Goal: Task Accomplishment & Management: Manage account settings

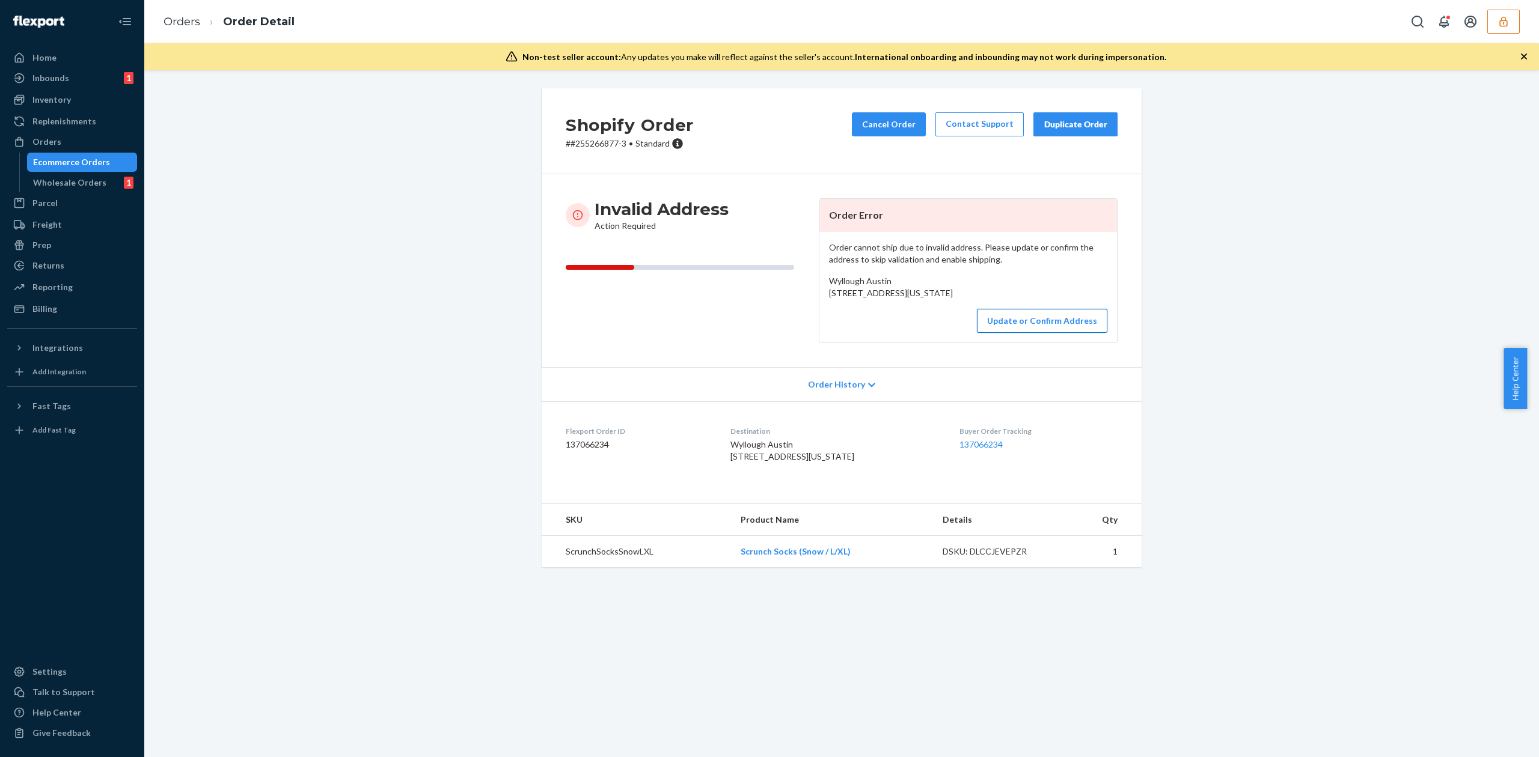
click at [1027, 333] on button "Update or Confirm Address" at bounding box center [1042, 321] width 130 height 24
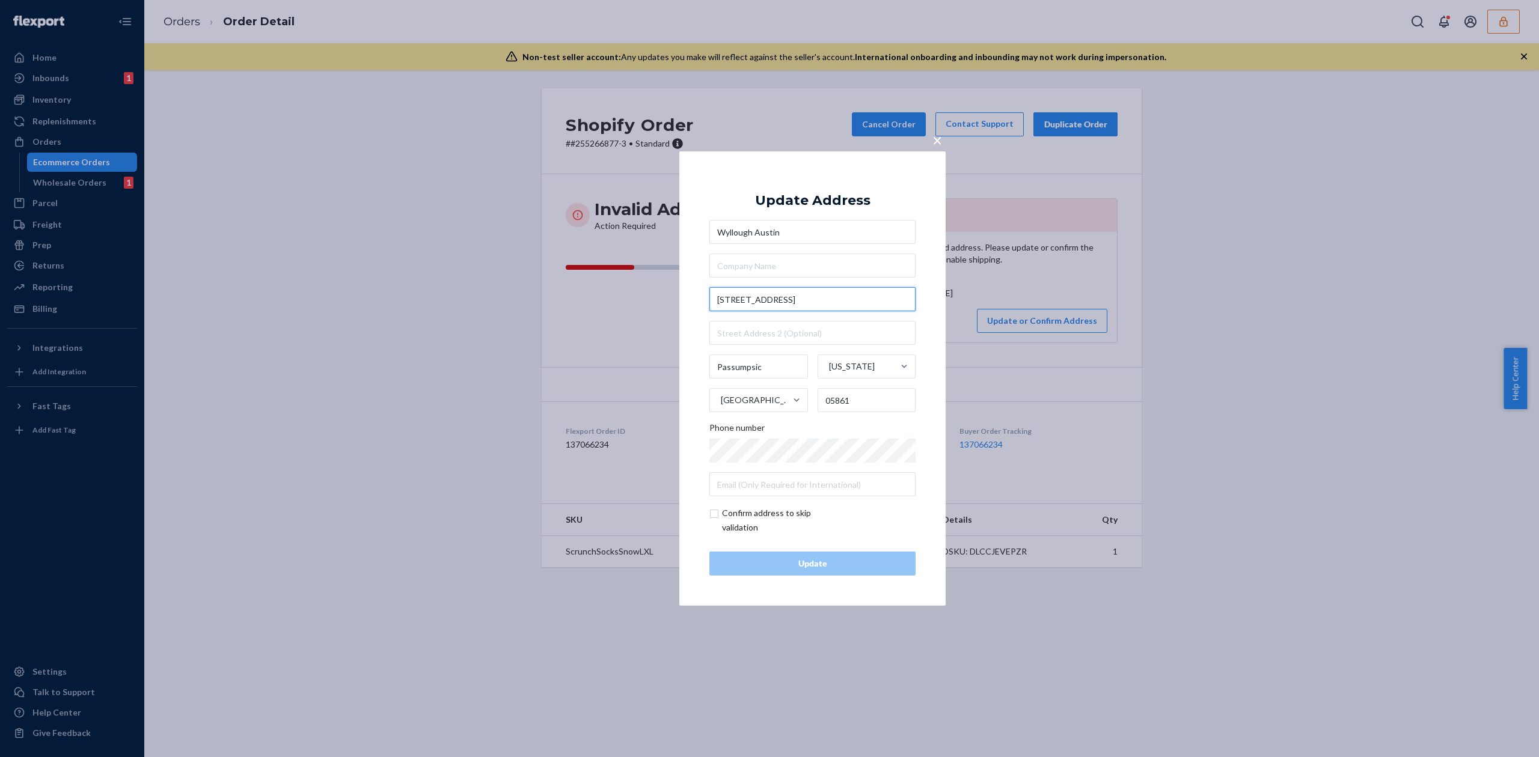
click at [748, 301] on input "4684 Rt. 5 N" at bounding box center [812, 299] width 206 height 24
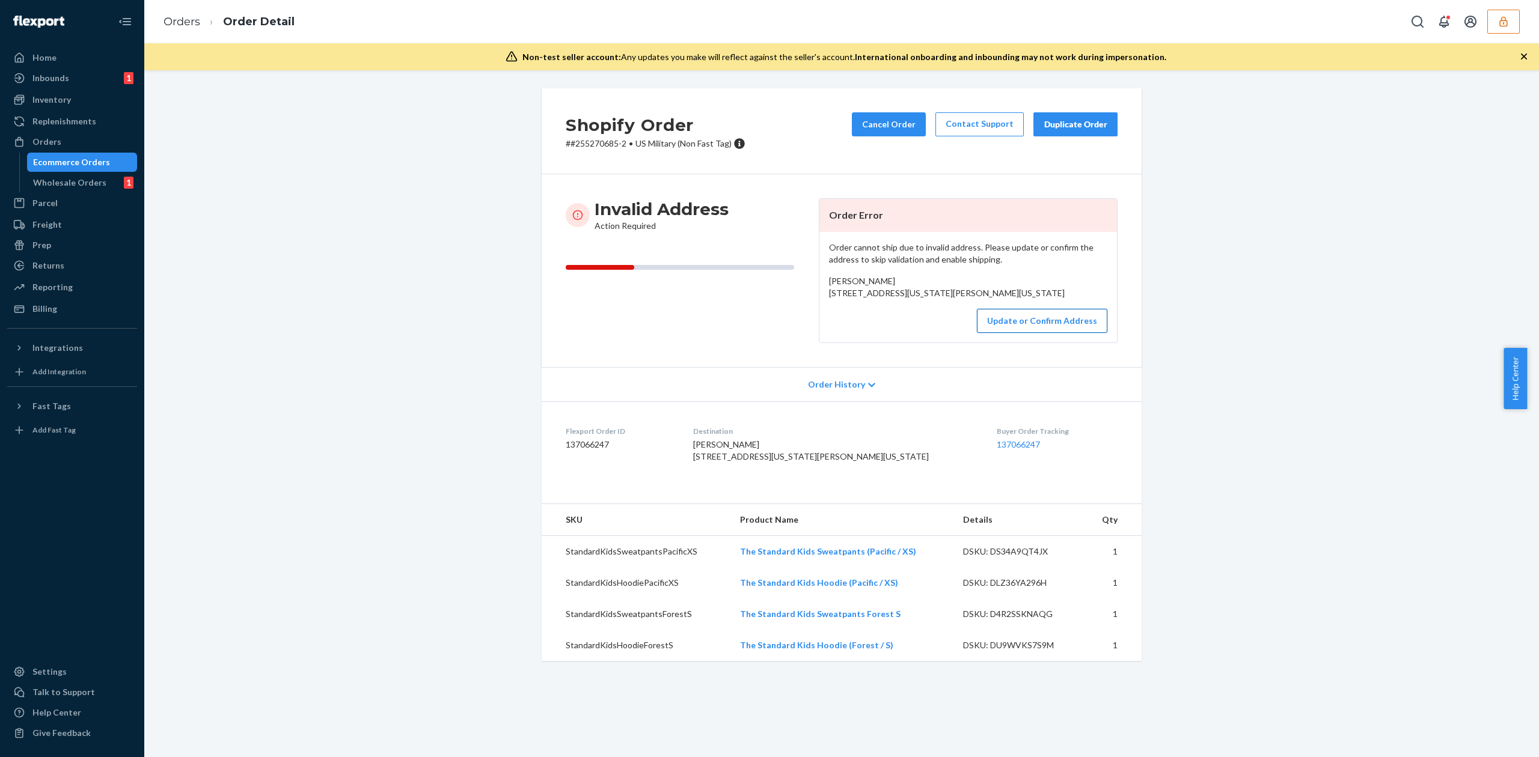
click at [1001, 333] on button "Update or Confirm Address" at bounding box center [1042, 321] width 130 height 24
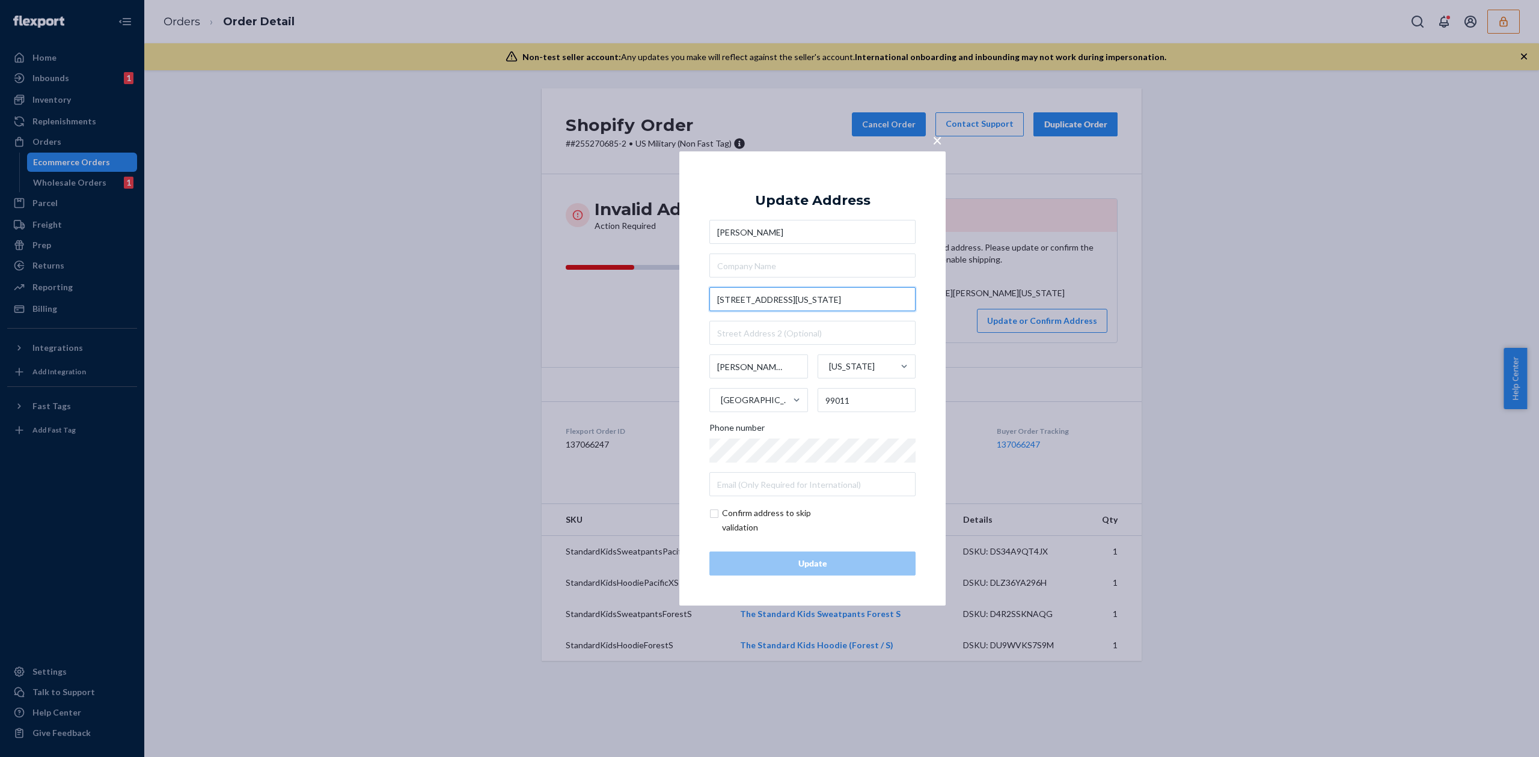
click at [736, 301] on input "4647A Washington Ave" at bounding box center [812, 299] width 206 height 24
type input "4647 A Washington Ave"
click at [775, 228] on input "Matthew Adler" at bounding box center [812, 232] width 206 height 24
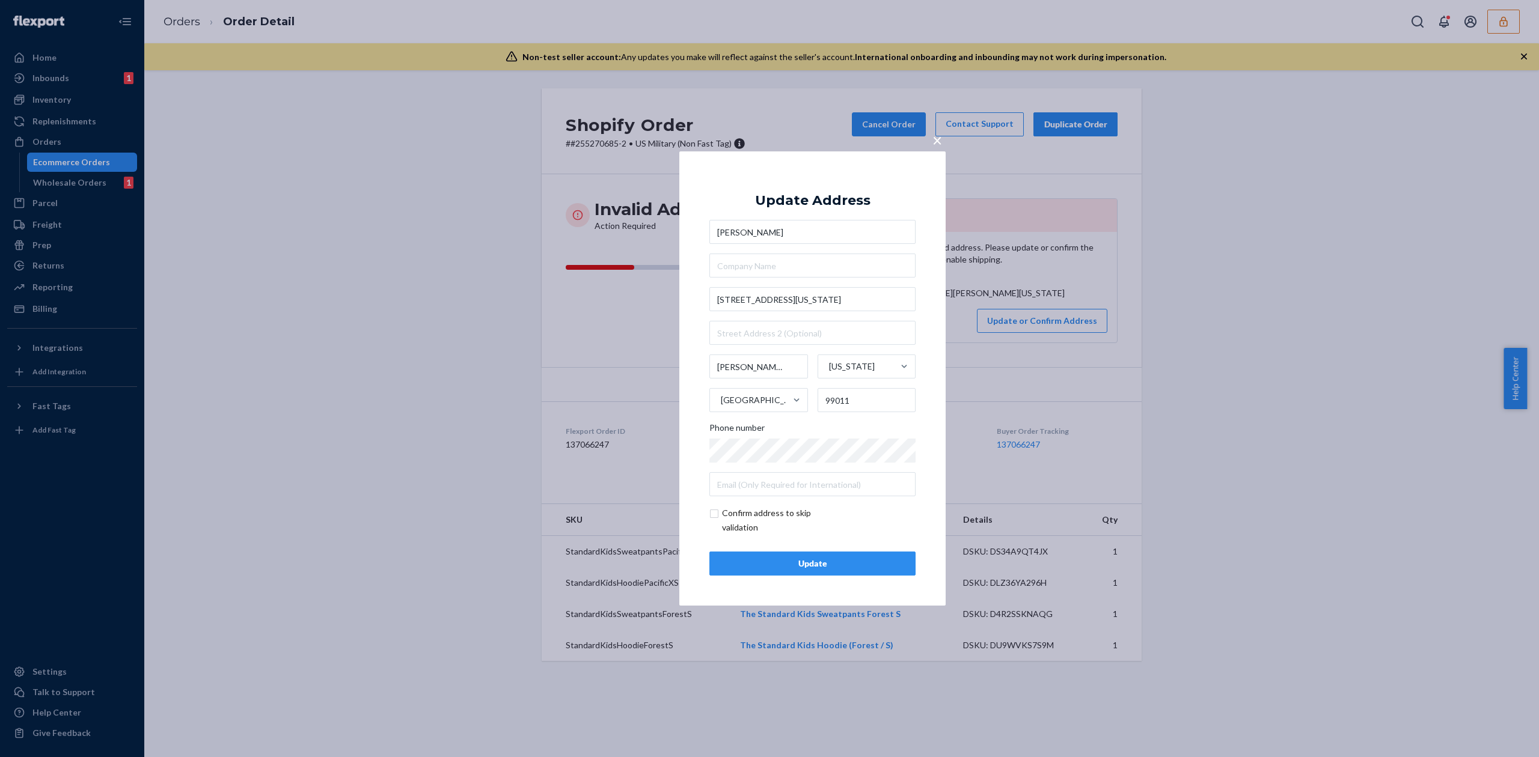
click at [933, 139] on span "×" at bounding box center [937, 140] width 10 height 20
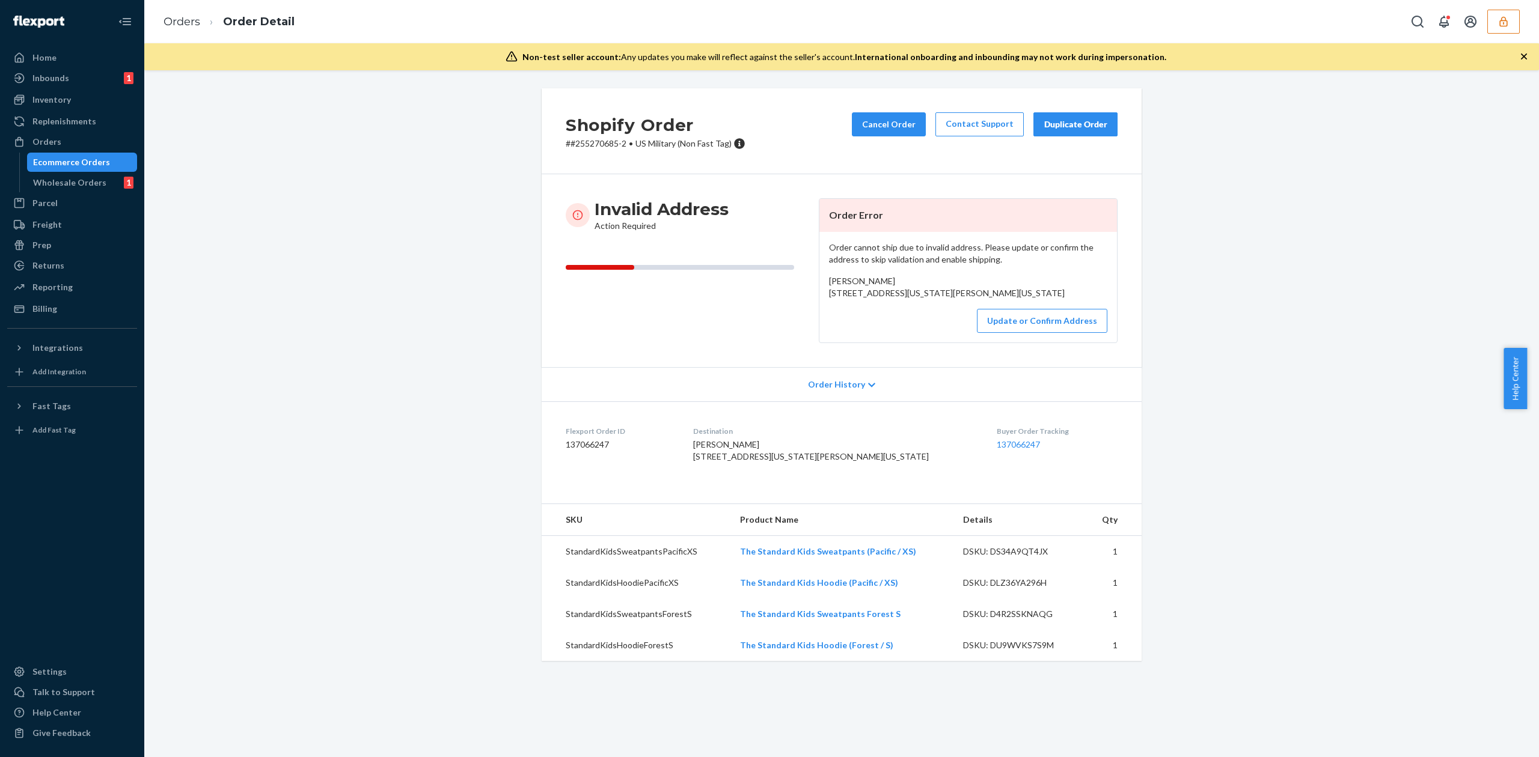
drag, startPoint x: 725, startPoint y: 481, endPoint x: 864, endPoint y: 501, distance: 140.2
click at [864, 463] on div "Matthew Adler 4647A Washington Ave Fairchild AFB, Washington 99011 US" at bounding box center [835, 451] width 284 height 24
copy span "4647A Washington Ave Fairchild AFB, Washington 99011 US"
click at [1015, 333] on button "Update or Confirm Address" at bounding box center [1042, 321] width 130 height 24
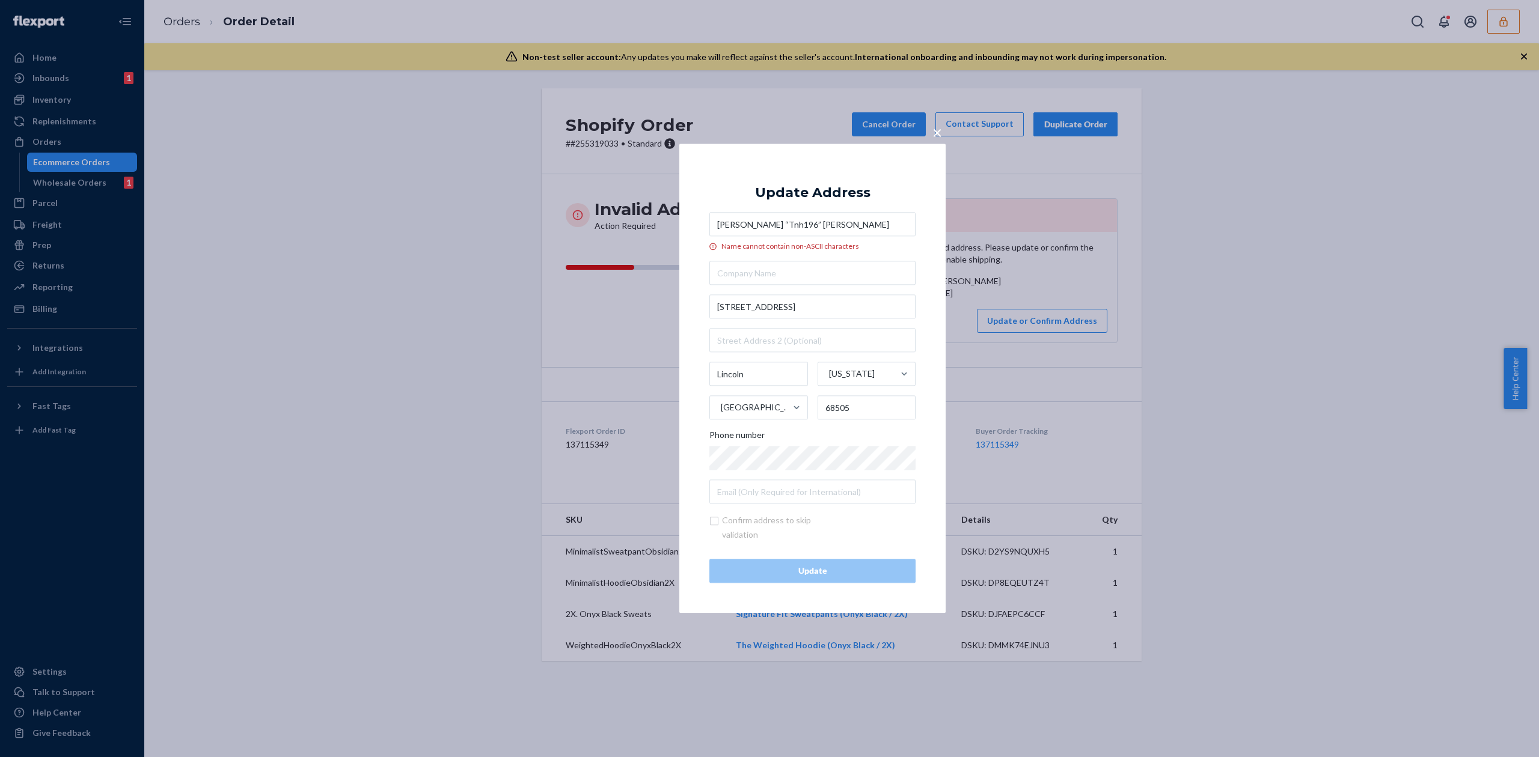
click at [746, 226] on input "[PERSON_NAME] “Tnh196” [PERSON_NAME]" at bounding box center [812, 225] width 206 height 24
click at [941, 133] on span "×" at bounding box center [937, 132] width 10 height 20
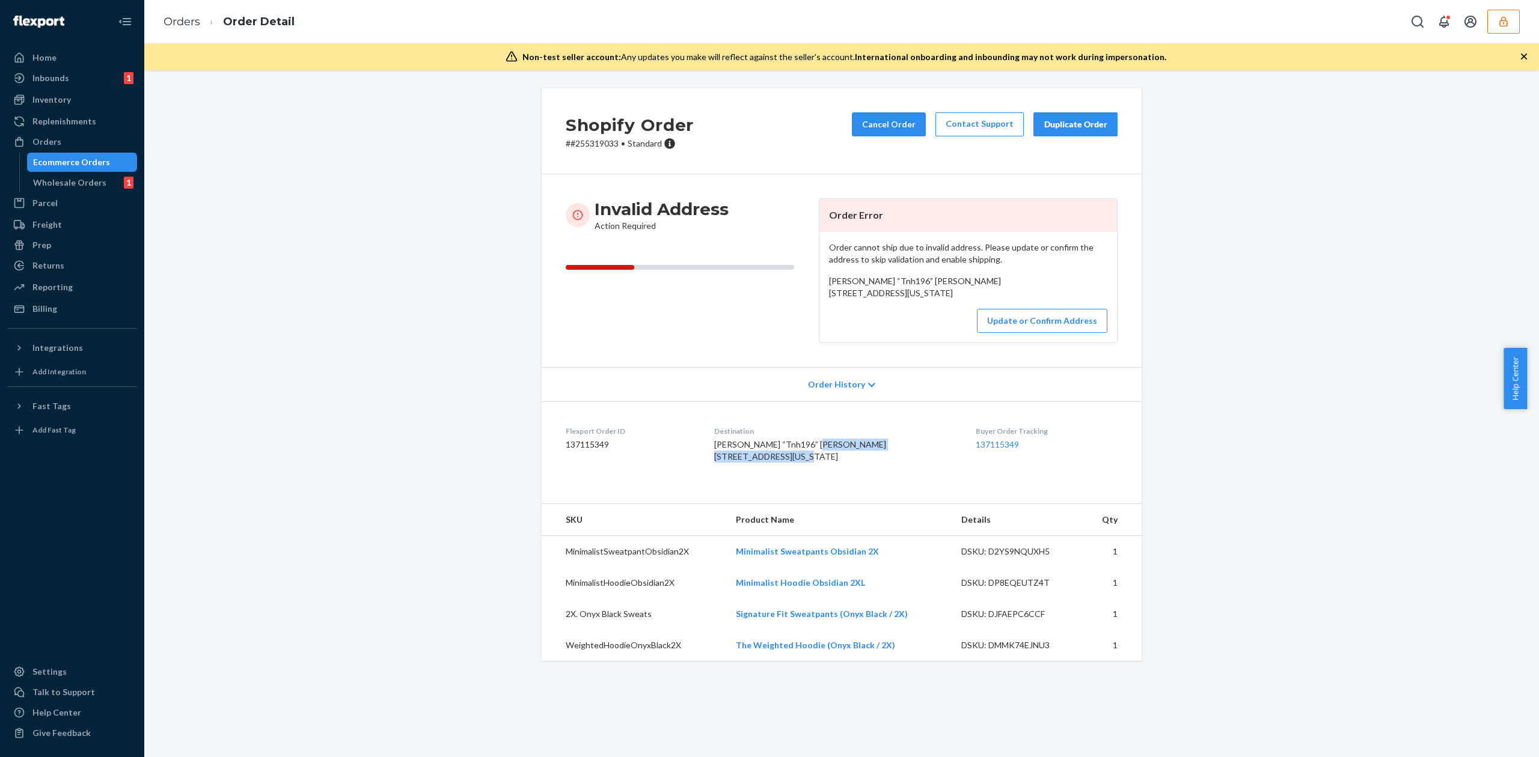
drag, startPoint x: 736, startPoint y: 484, endPoint x: 832, endPoint y: 495, distance: 96.8
click at [832, 463] on div "[PERSON_NAME] “Tnh196” [PERSON_NAME] [STREET_ADDRESS][US_STATE]" at bounding box center [835, 451] width 242 height 24
copy span "[STREET_ADDRESS][US_STATE]"
click at [1076, 333] on button "Update or Confirm Address" at bounding box center [1042, 321] width 130 height 24
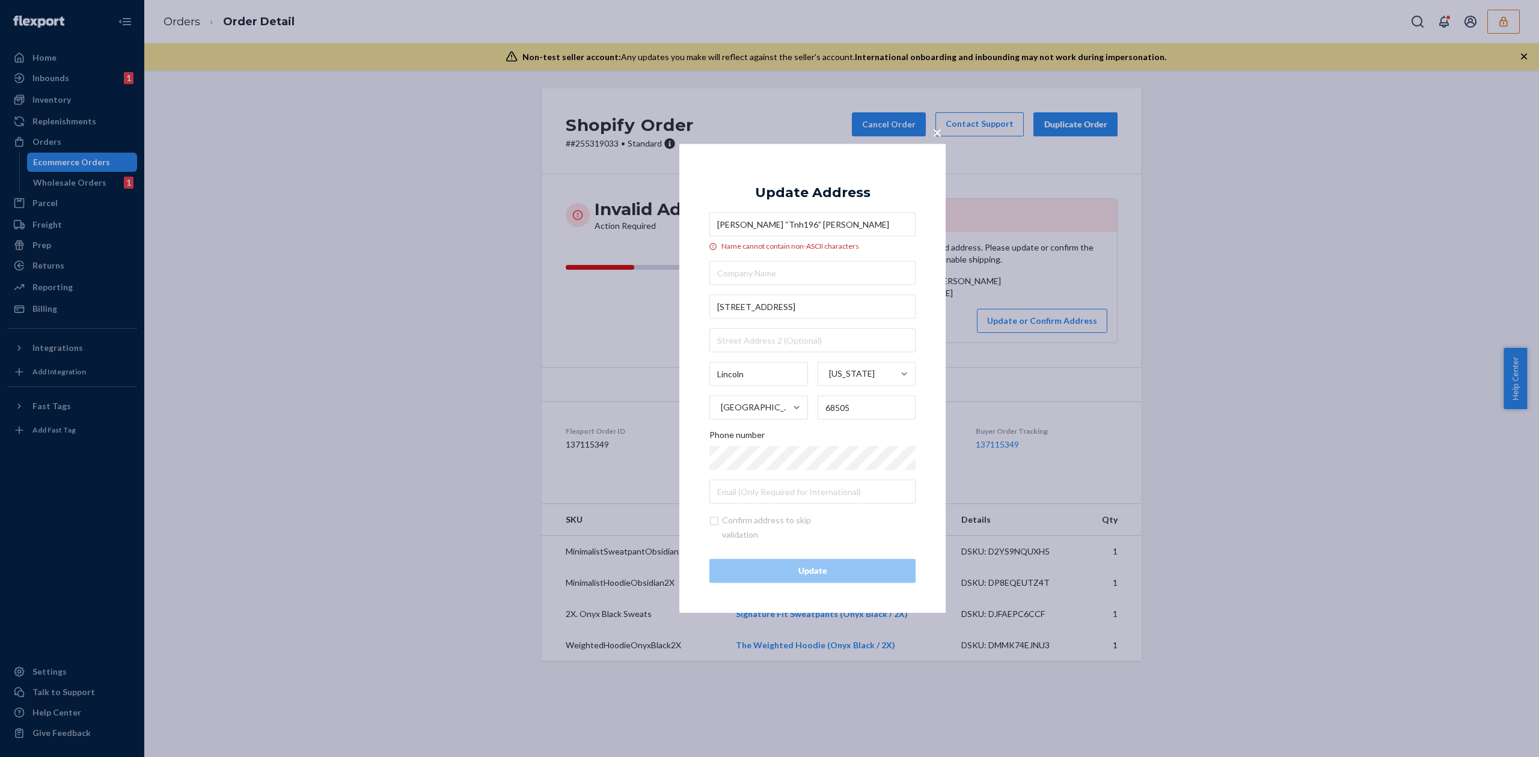
click at [745, 221] on input "[PERSON_NAME] “Tnh196” [PERSON_NAME]" at bounding box center [812, 225] width 206 height 24
click at [751, 224] on input "[PERSON_NAME] “Tnh196” [PERSON_NAME]" at bounding box center [812, 225] width 206 height 24
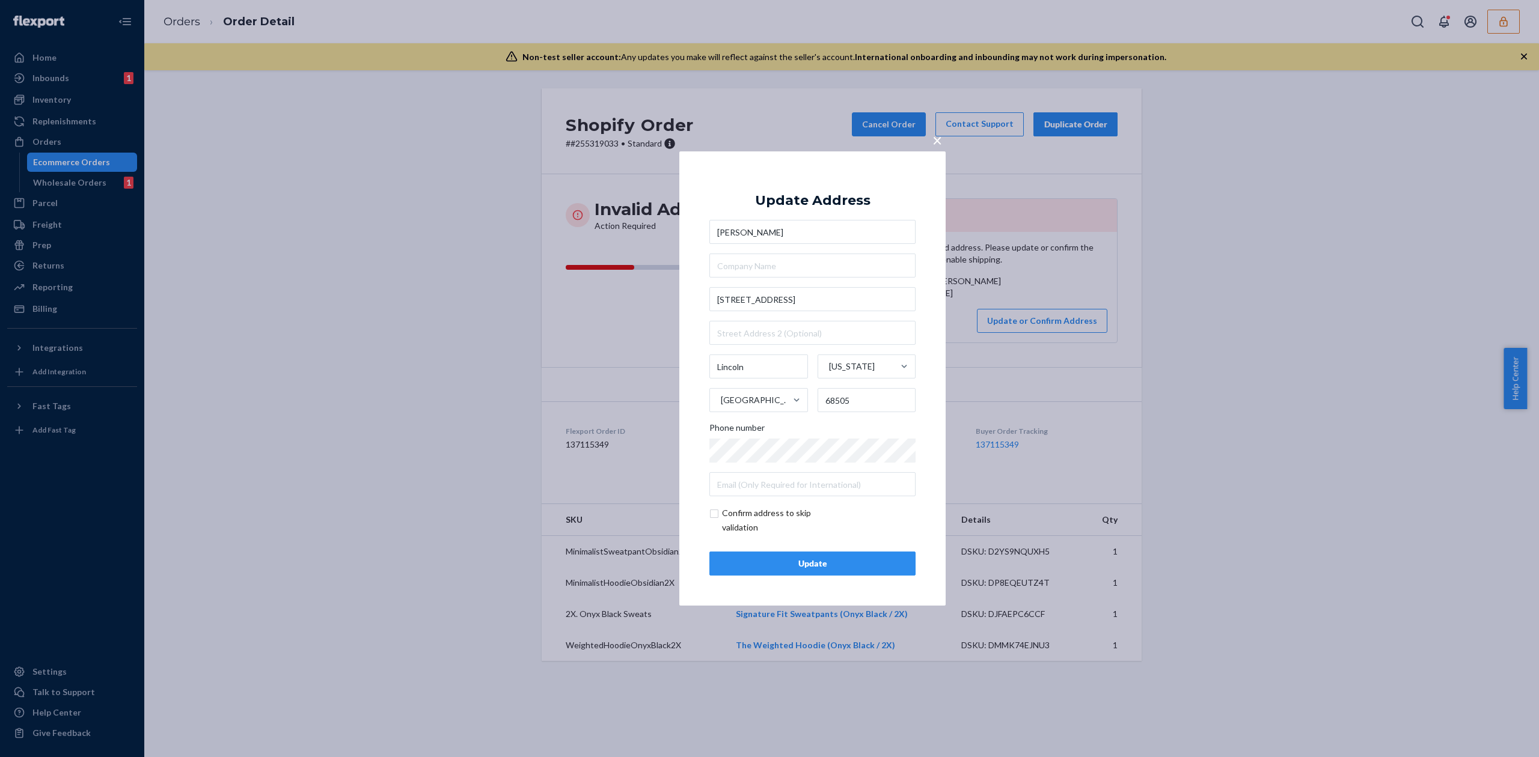
click at [787, 224] on input "[PERSON_NAME]" at bounding box center [812, 232] width 206 height 24
type input "[PERSON_NAME]"
click at [778, 296] on input "[STREET_ADDRESS]" at bounding box center [812, 299] width 206 height 24
type input "[STREET_ADDRESS]"
click at [856, 203] on div "Update Address" at bounding box center [812, 201] width 115 height 14
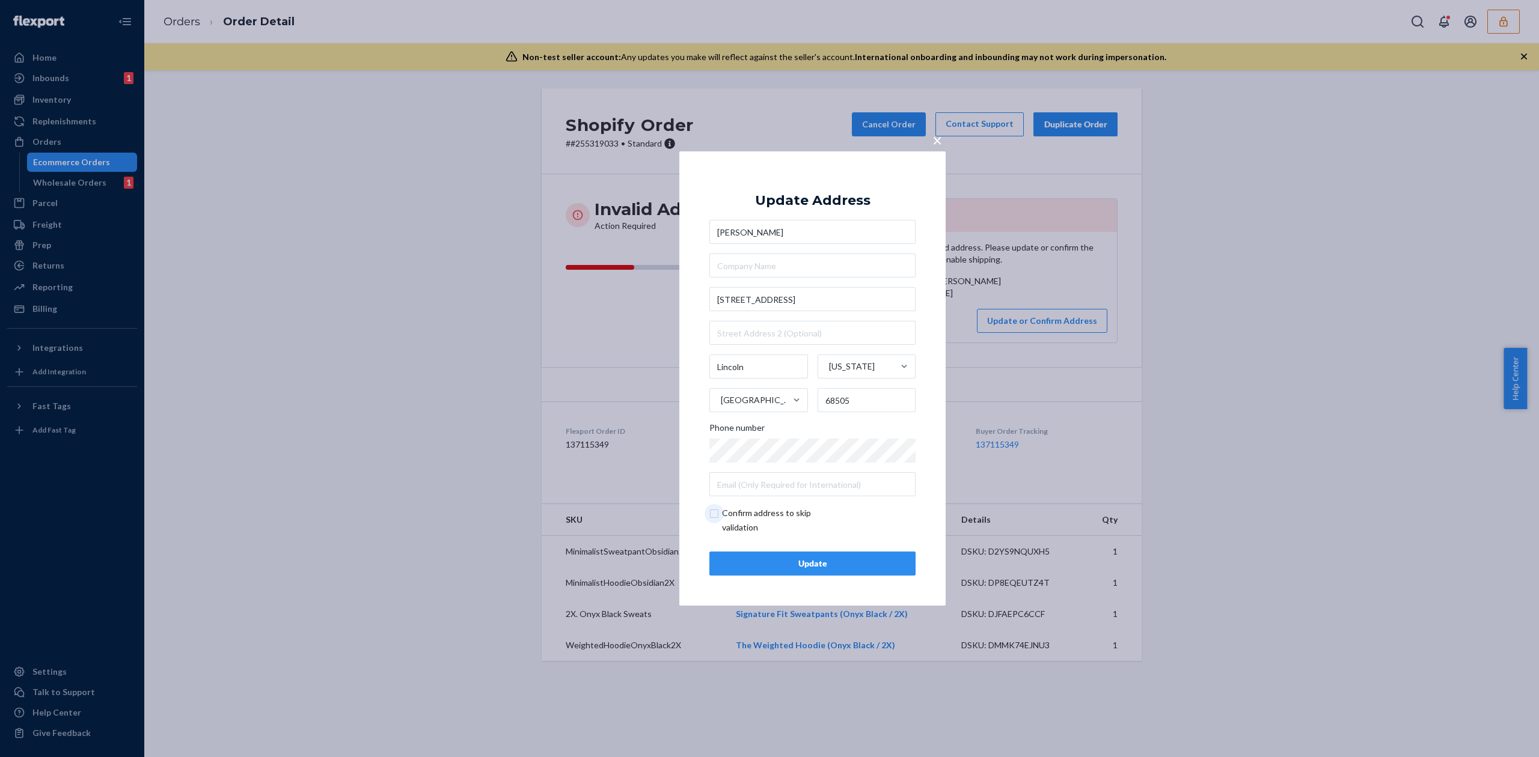
click at [766, 512] on input "checkbox" at bounding box center [778, 520] width 139 height 29
checkbox input "true"
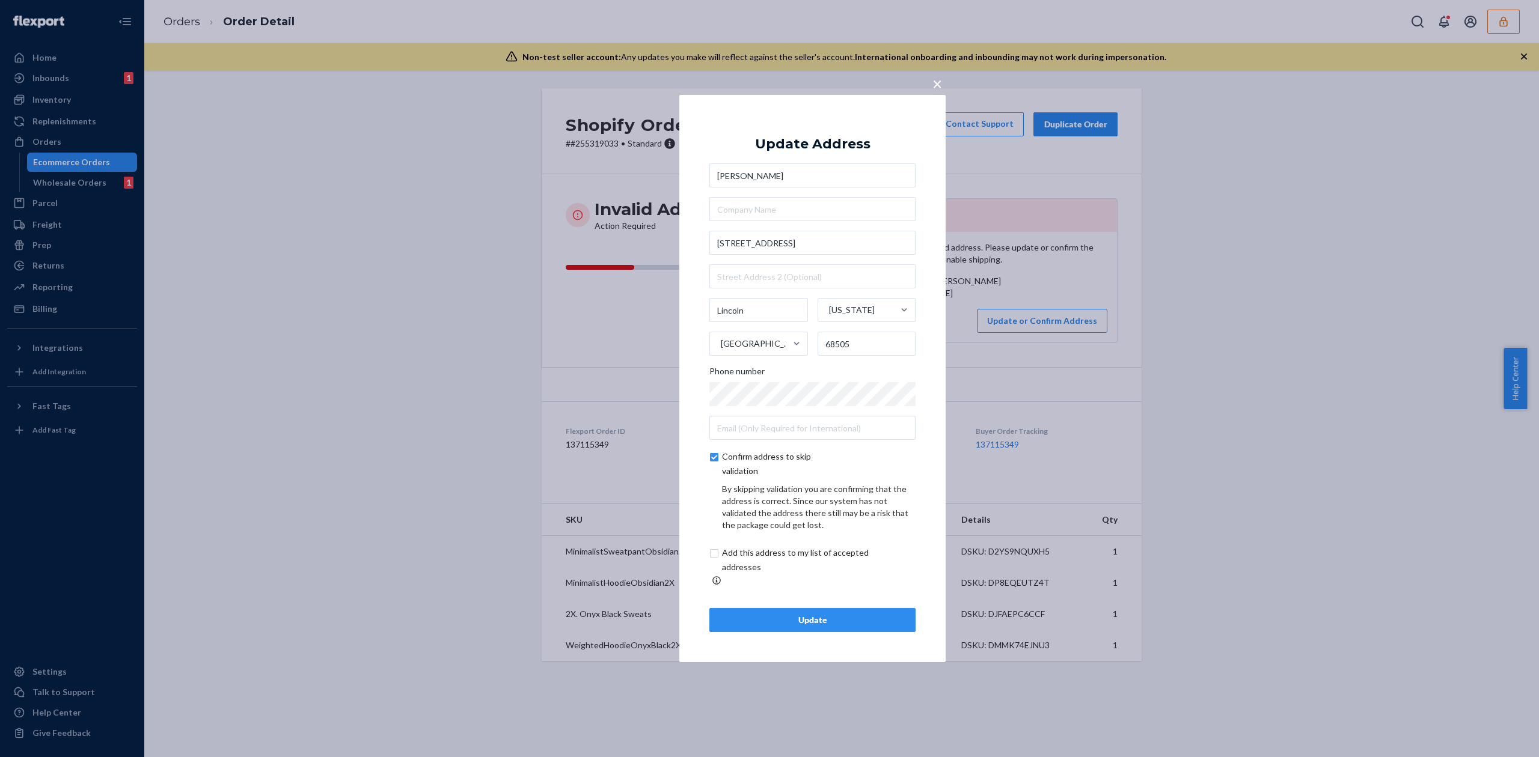
click at [857, 614] on div "Update" at bounding box center [812, 620] width 186 height 12
